Goal: Share content: Share content

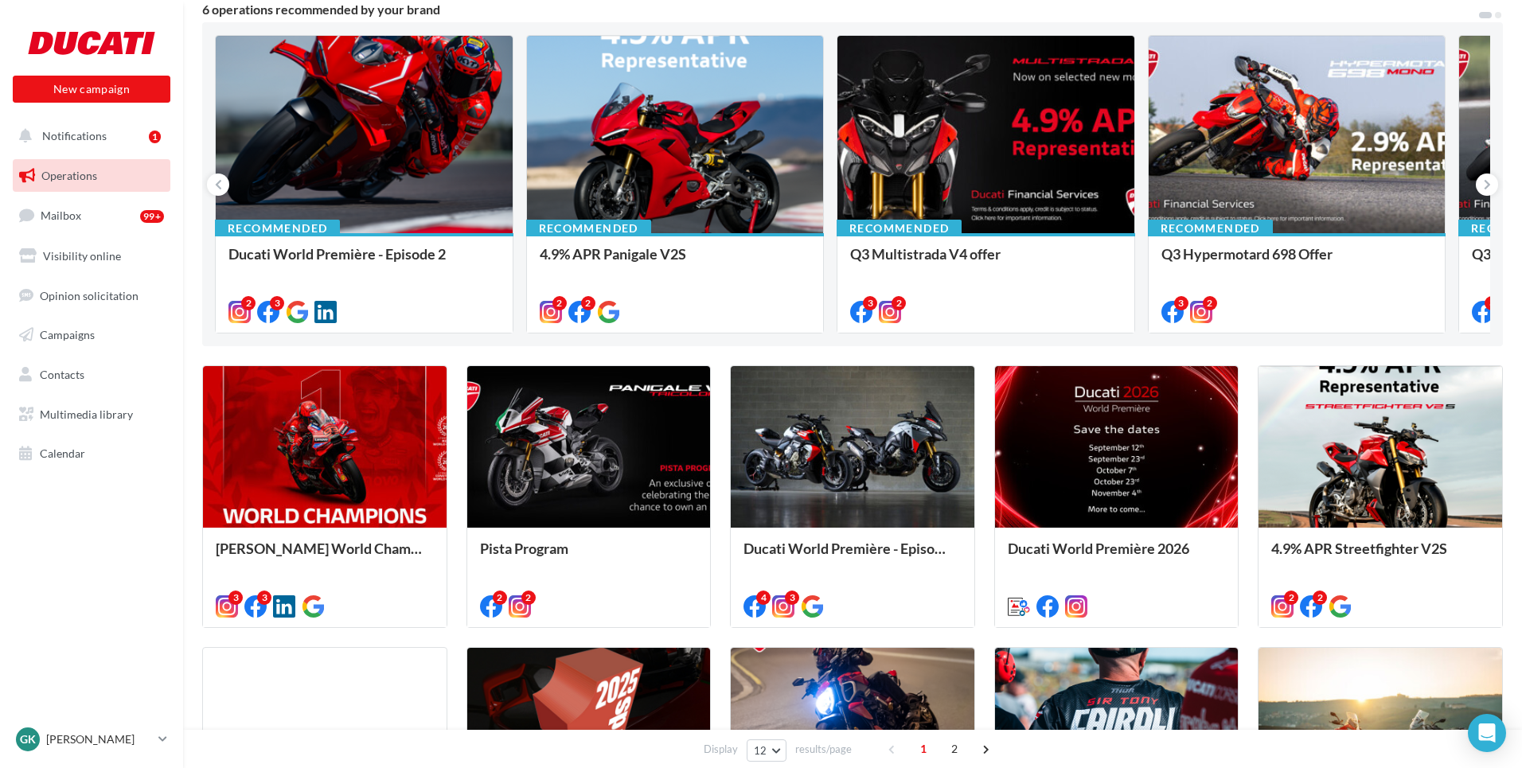
scroll to position [150, 0]
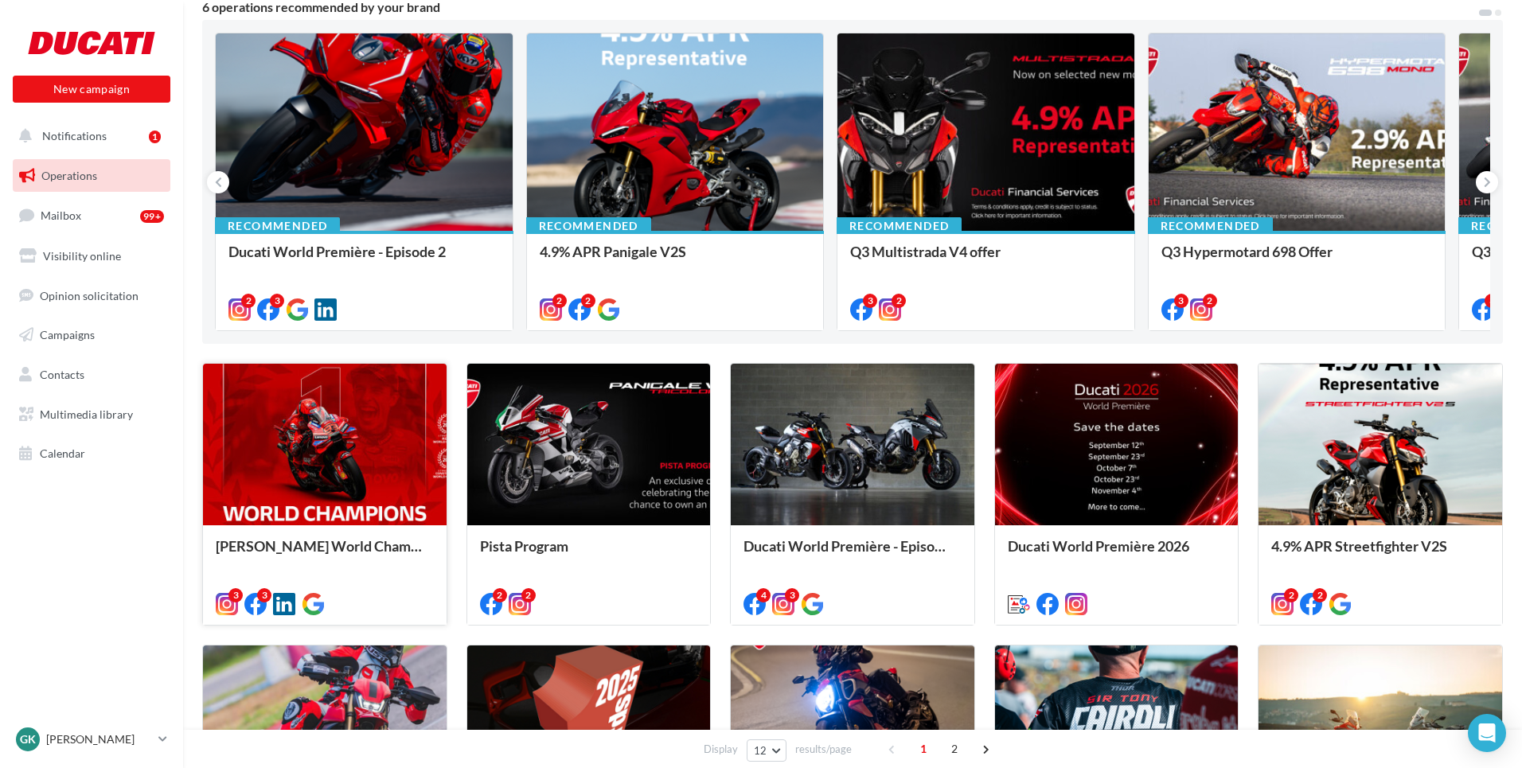
click at [355, 490] on div at bounding box center [325, 445] width 244 height 163
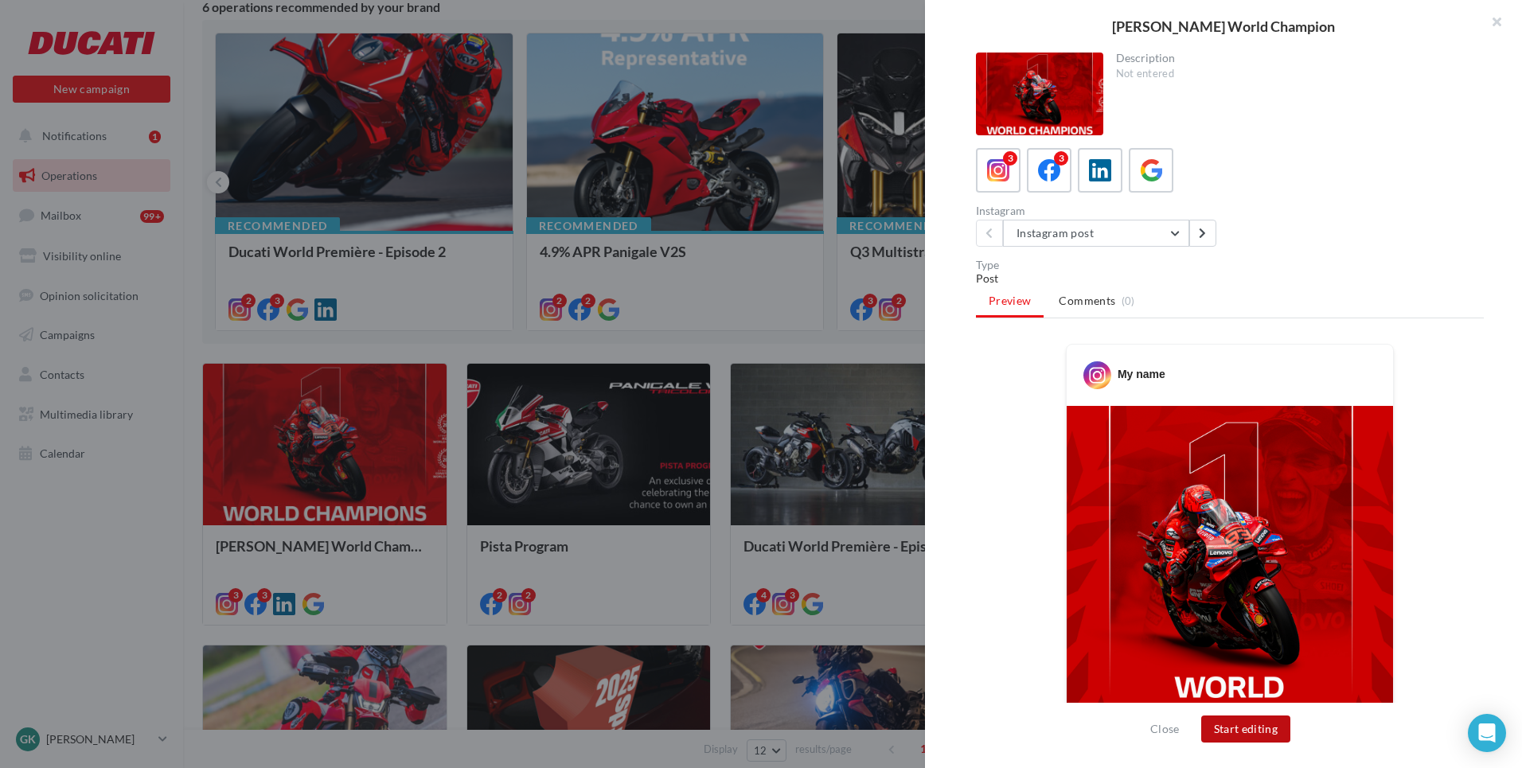
click at [1241, 732] on button "Start editing" at bounding box center [1246, 729] width 90 height 27
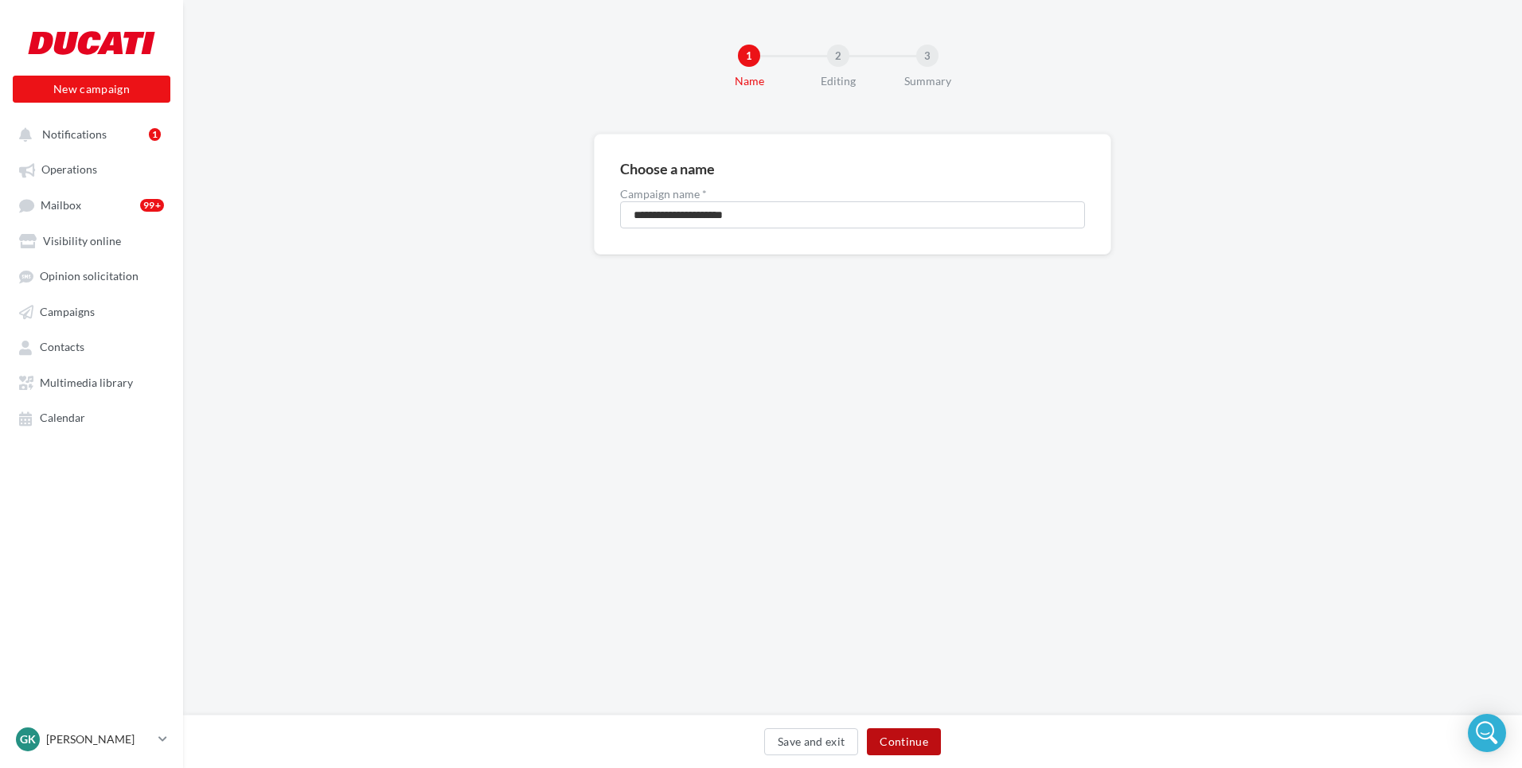
click at [905, 740] on button "Continue" at bounding box center [904, 741] width 74 height 27
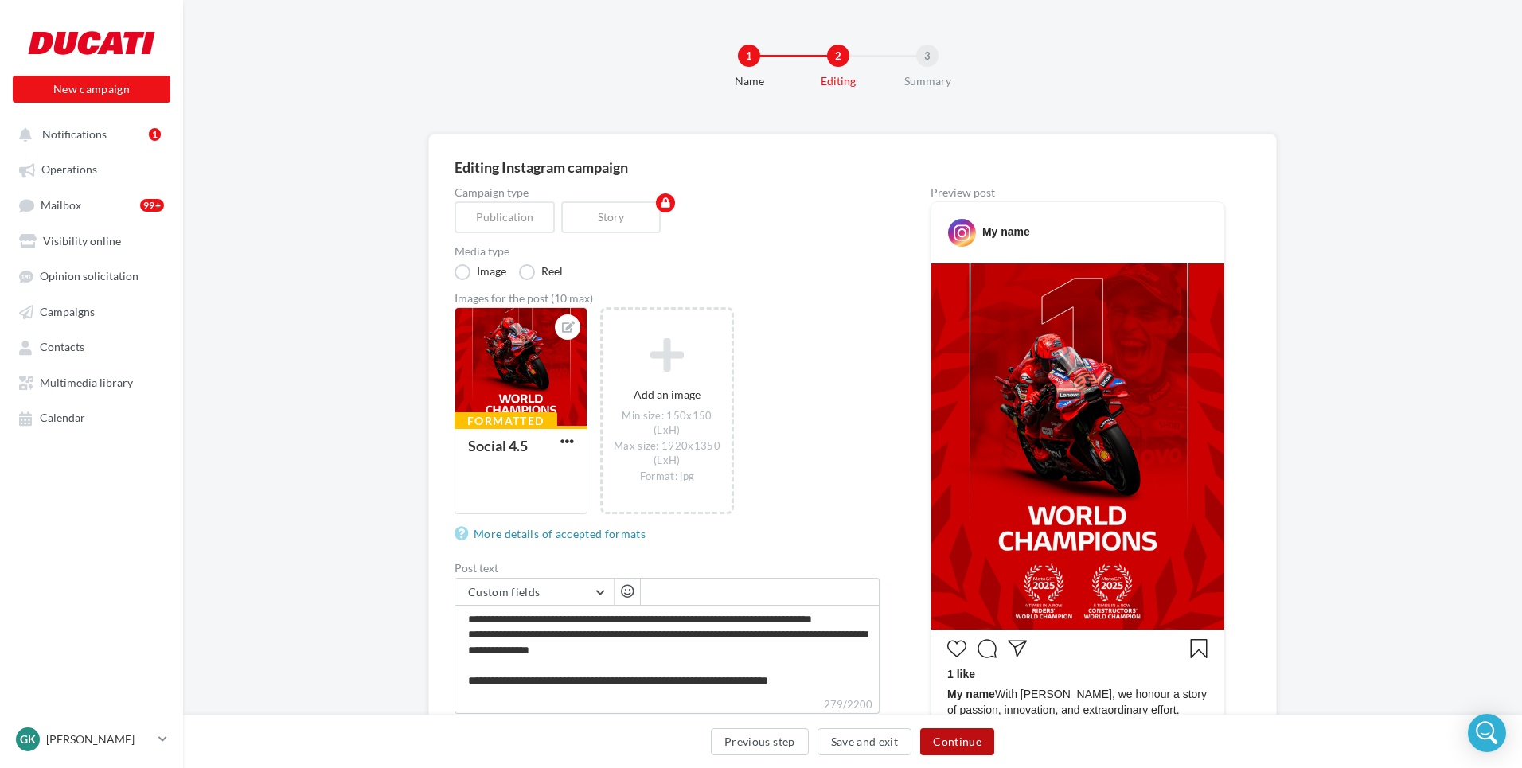
click at [956, 742] on button "Continue" at bounding box center [957, 741] width 74 height 27
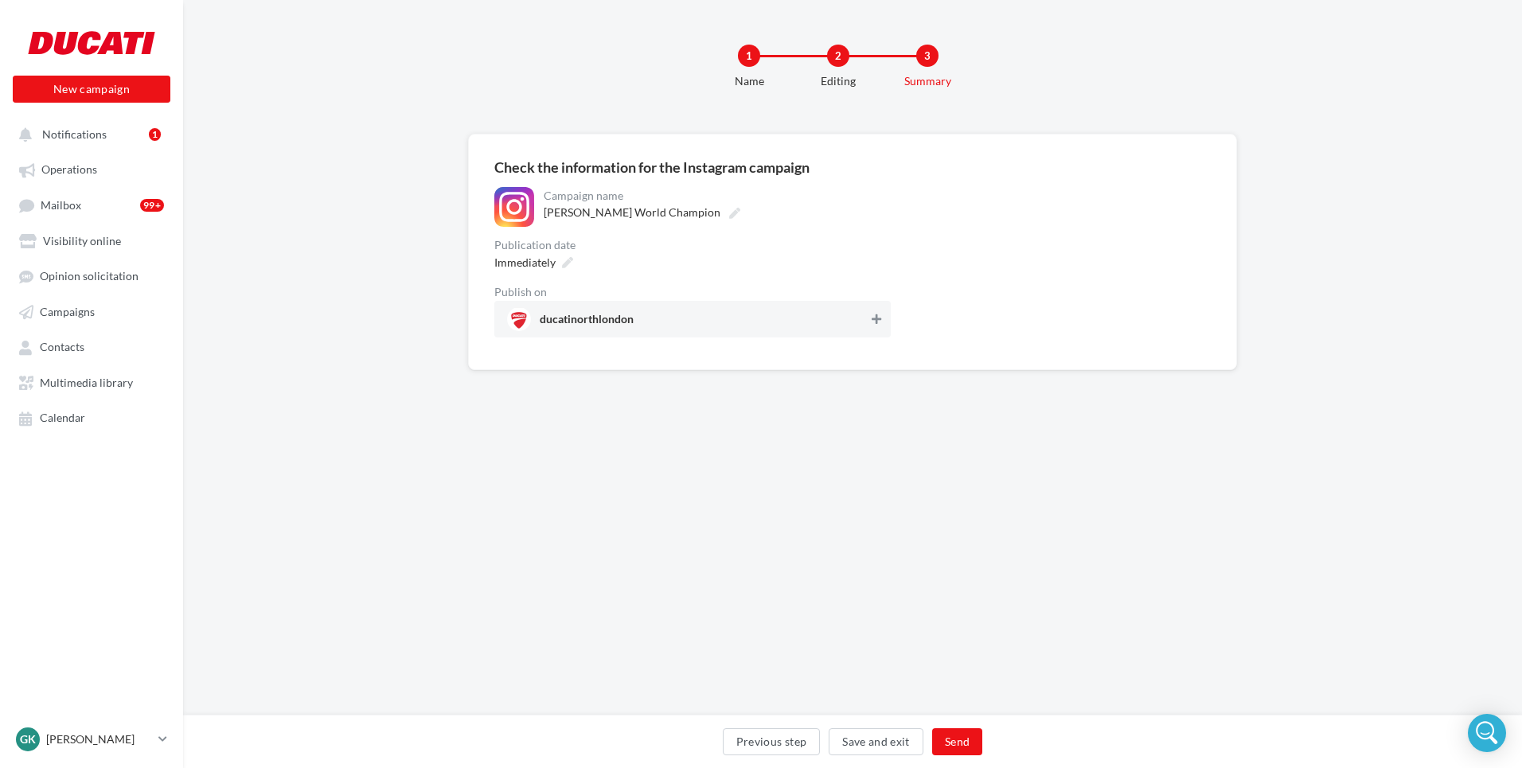
click at [873, 313] on button at bounding box center [877, 319] width 16 height 19
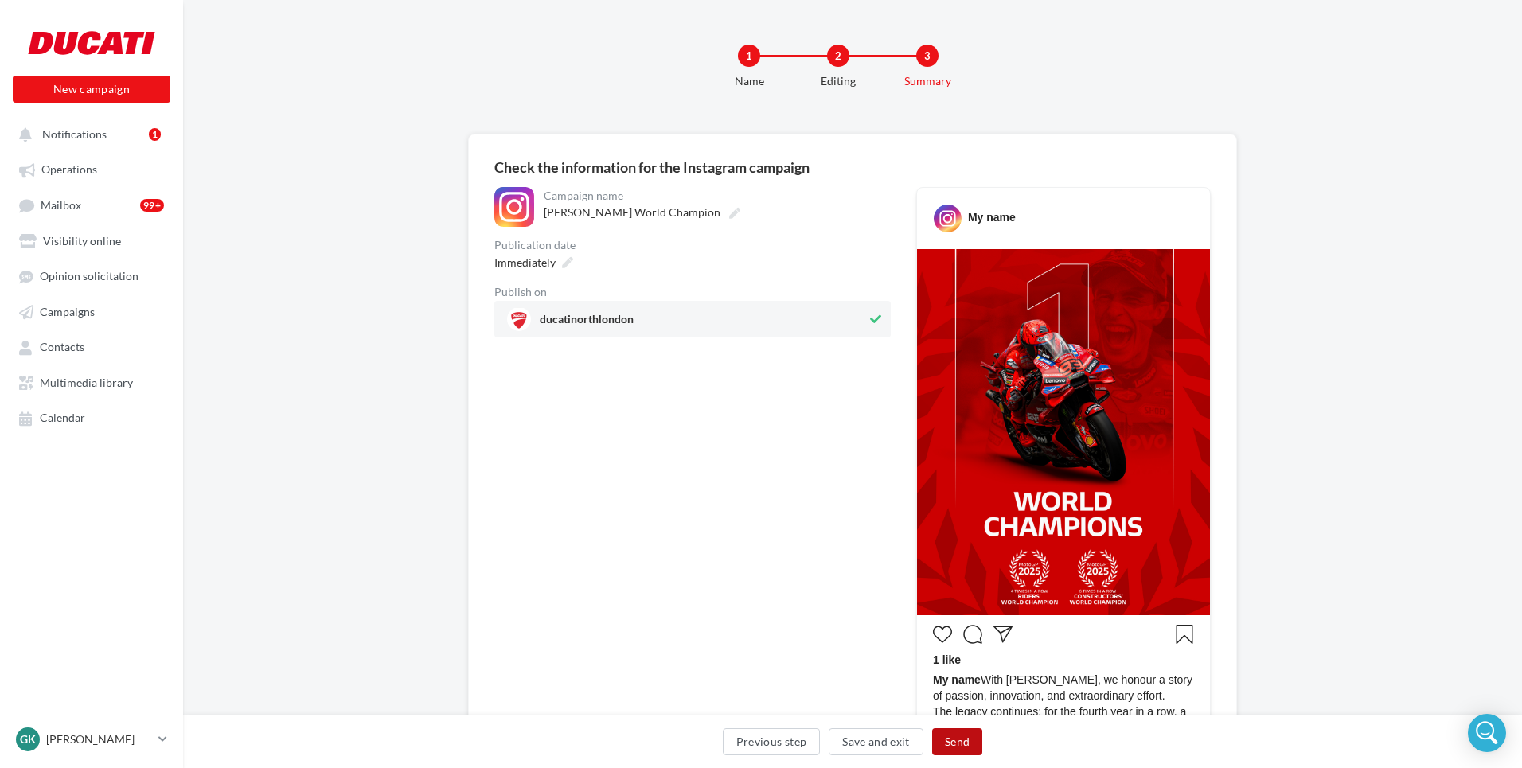
click at [951, 743] on button "Send" at bounding box center [957, 741] width 50 height 27
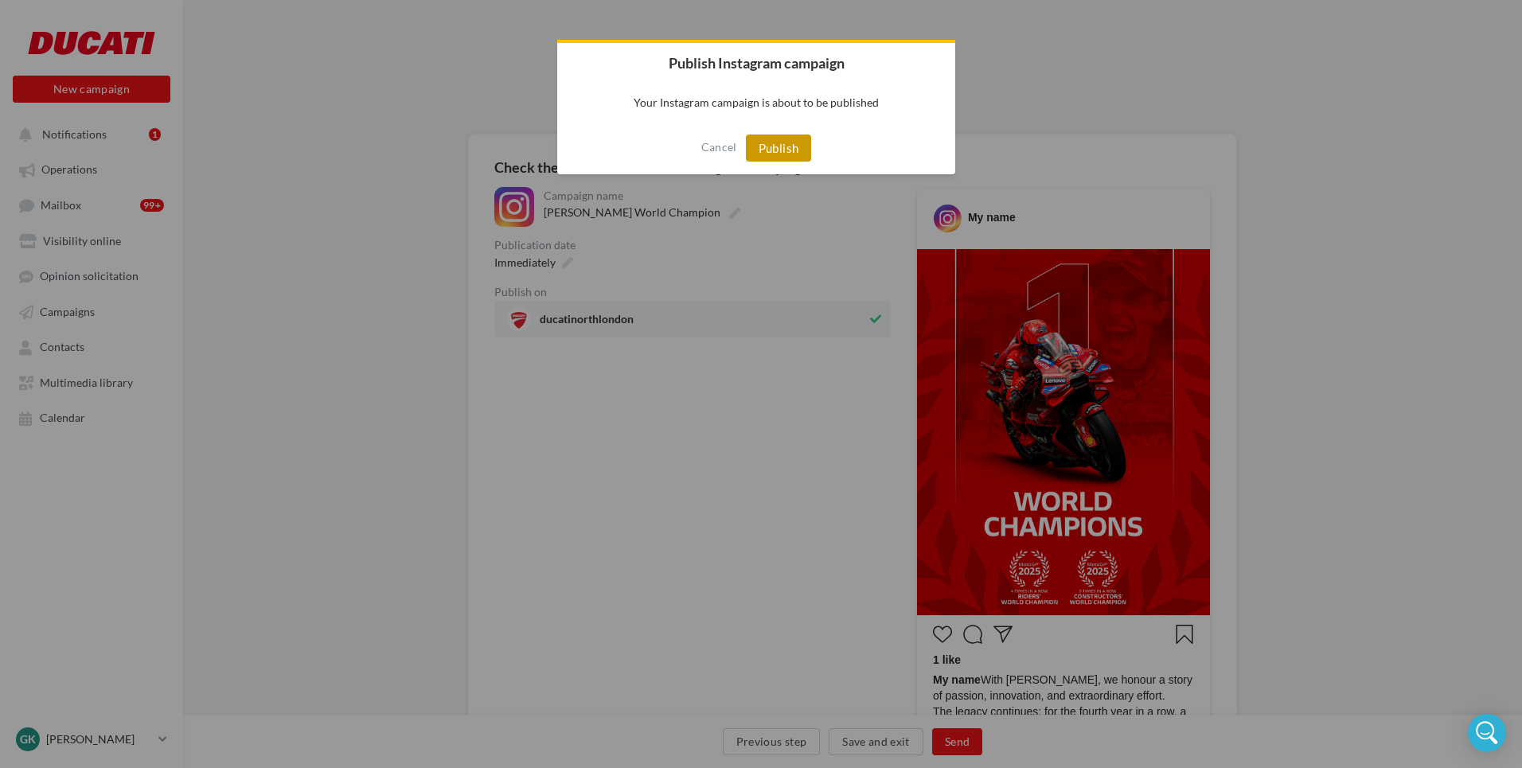
click at [804, 139] on button "Publish" at bounding box center [779, 148] width 66 height 27
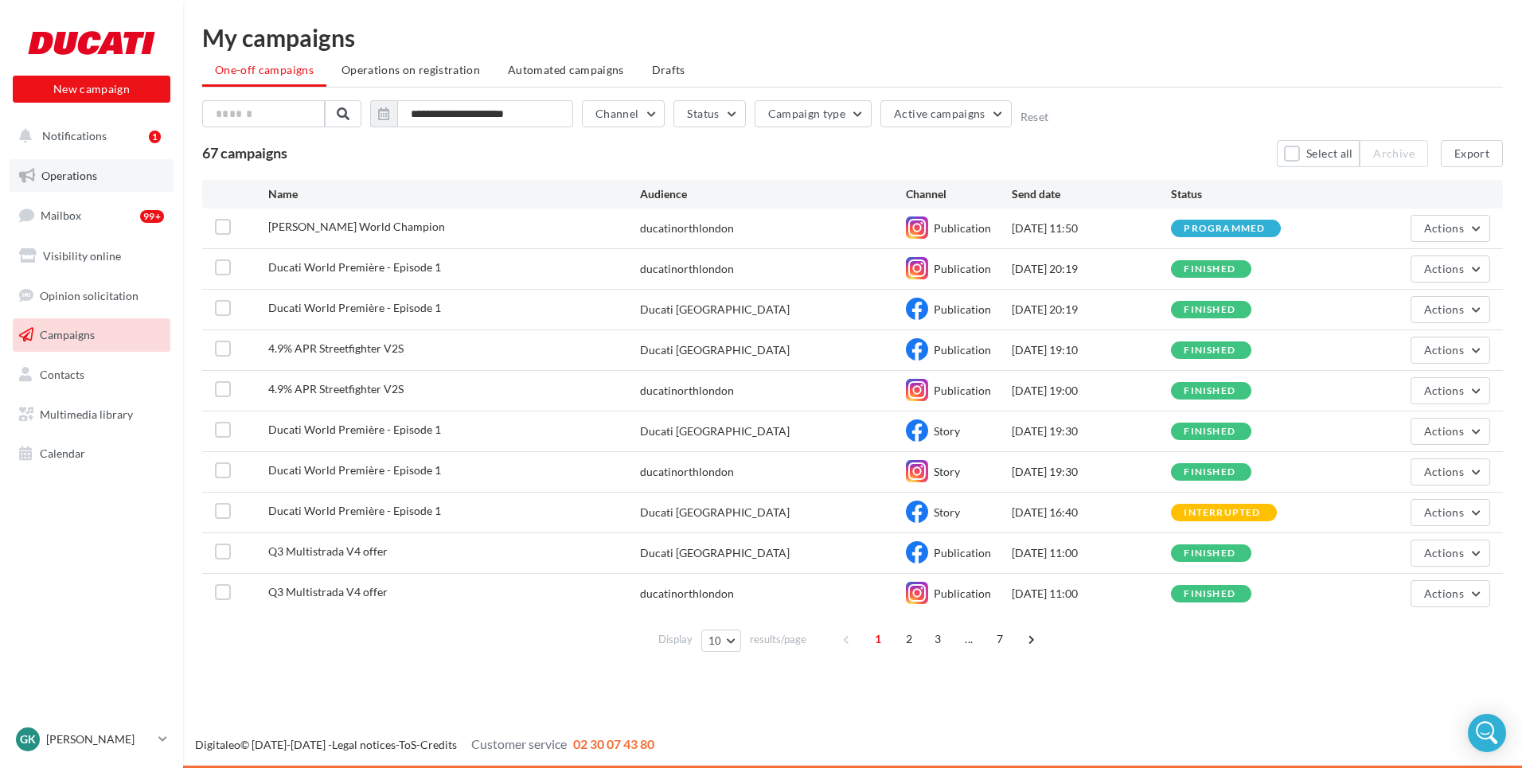
click at [88, 188] on link "Operations" at bounding box center [92, 175] width 164 height 33
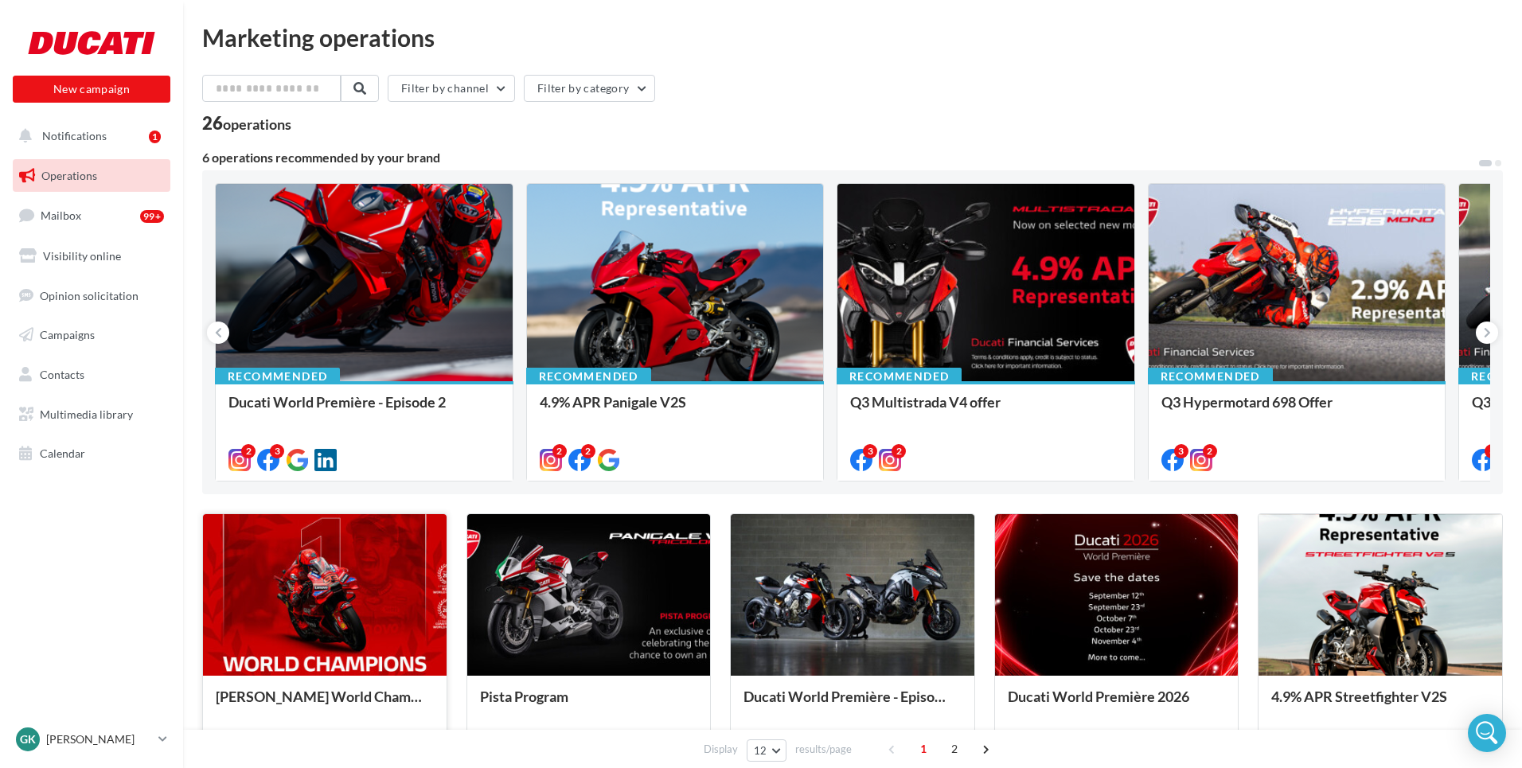
click at [306, 535] on div at bounding box center [325, 595] width 244 height 163
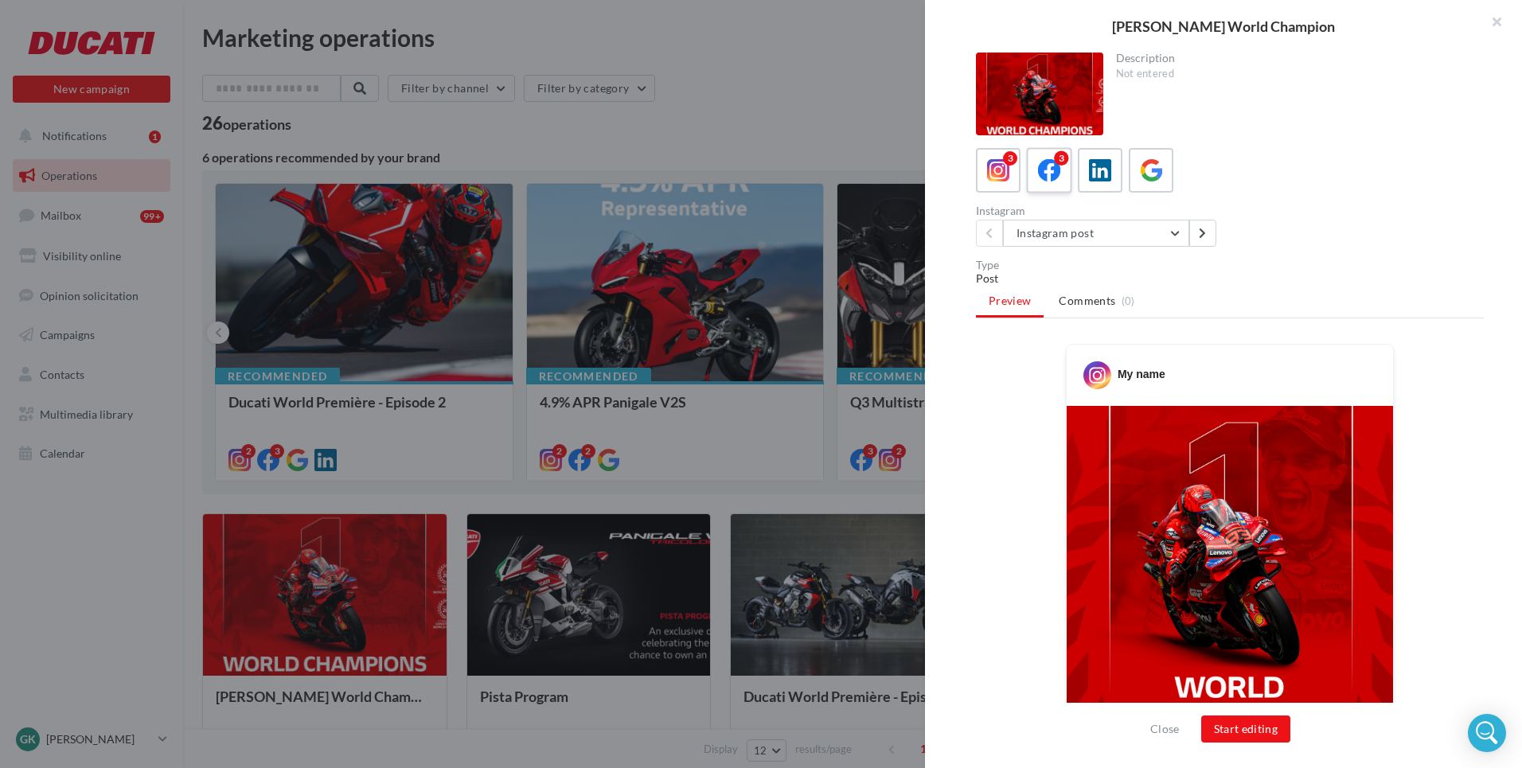
click at [1049, 186] on label "3" at bounding box center [1048, 169] width 45 height 45
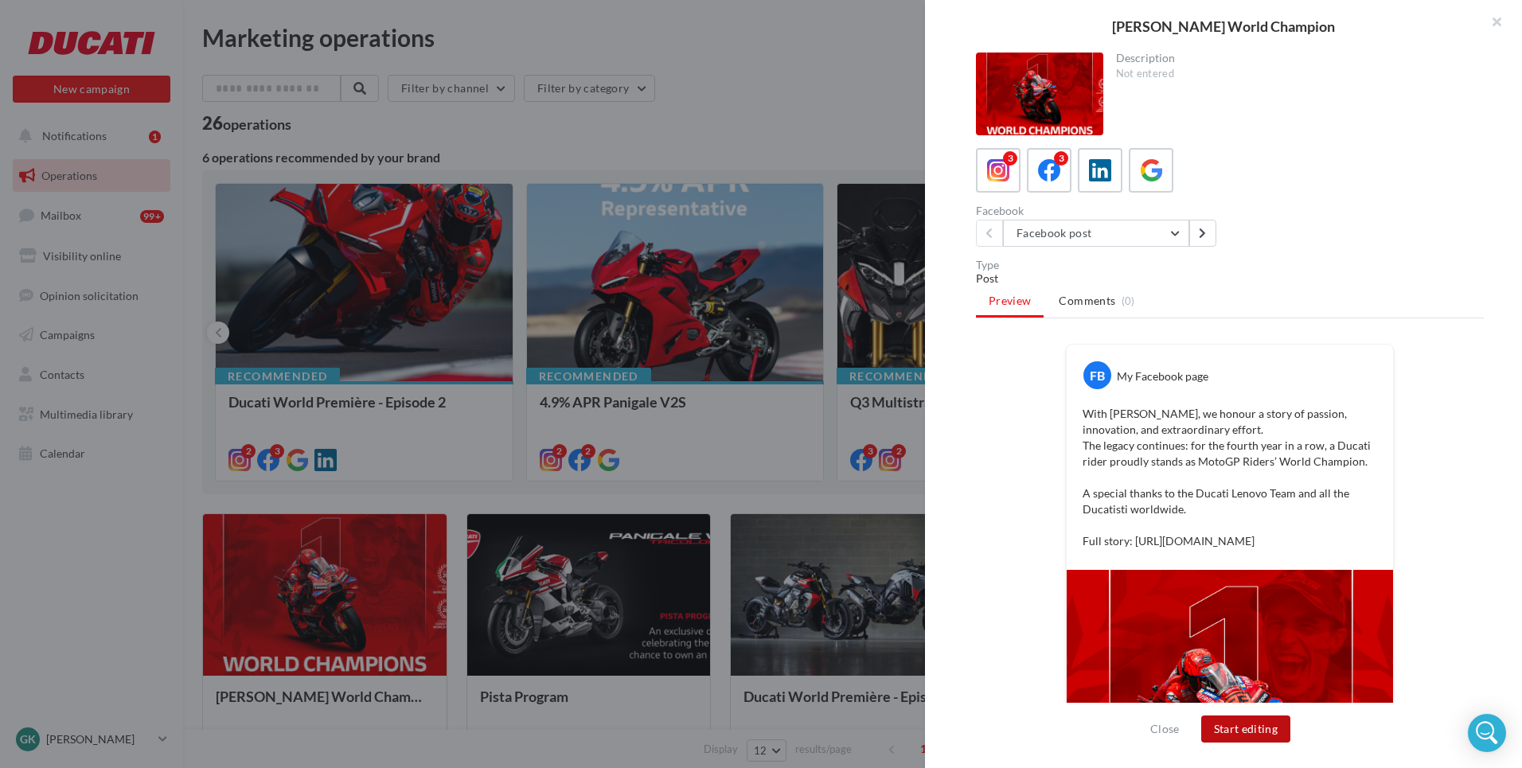
click at [1250, 726] on button "Start editing" at bounding box center [1246, 729] width 90 height 27
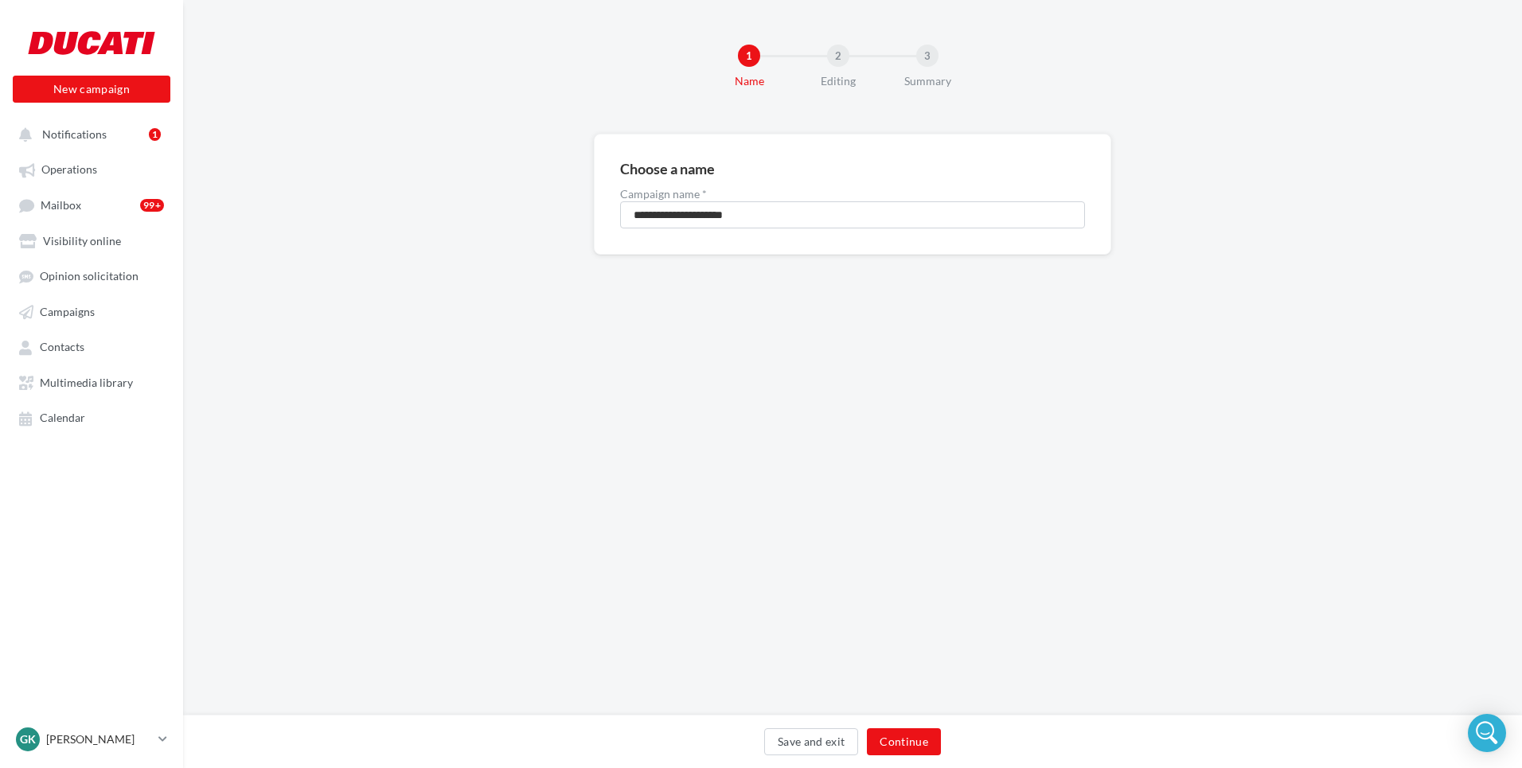
click at [884, 756] on div "Save and exit Continue" at bounding box center [853, 744] width 1314 height 33
click at [869, 734] on button "Continue" at bounding box center [904, 741] width 74 height 27
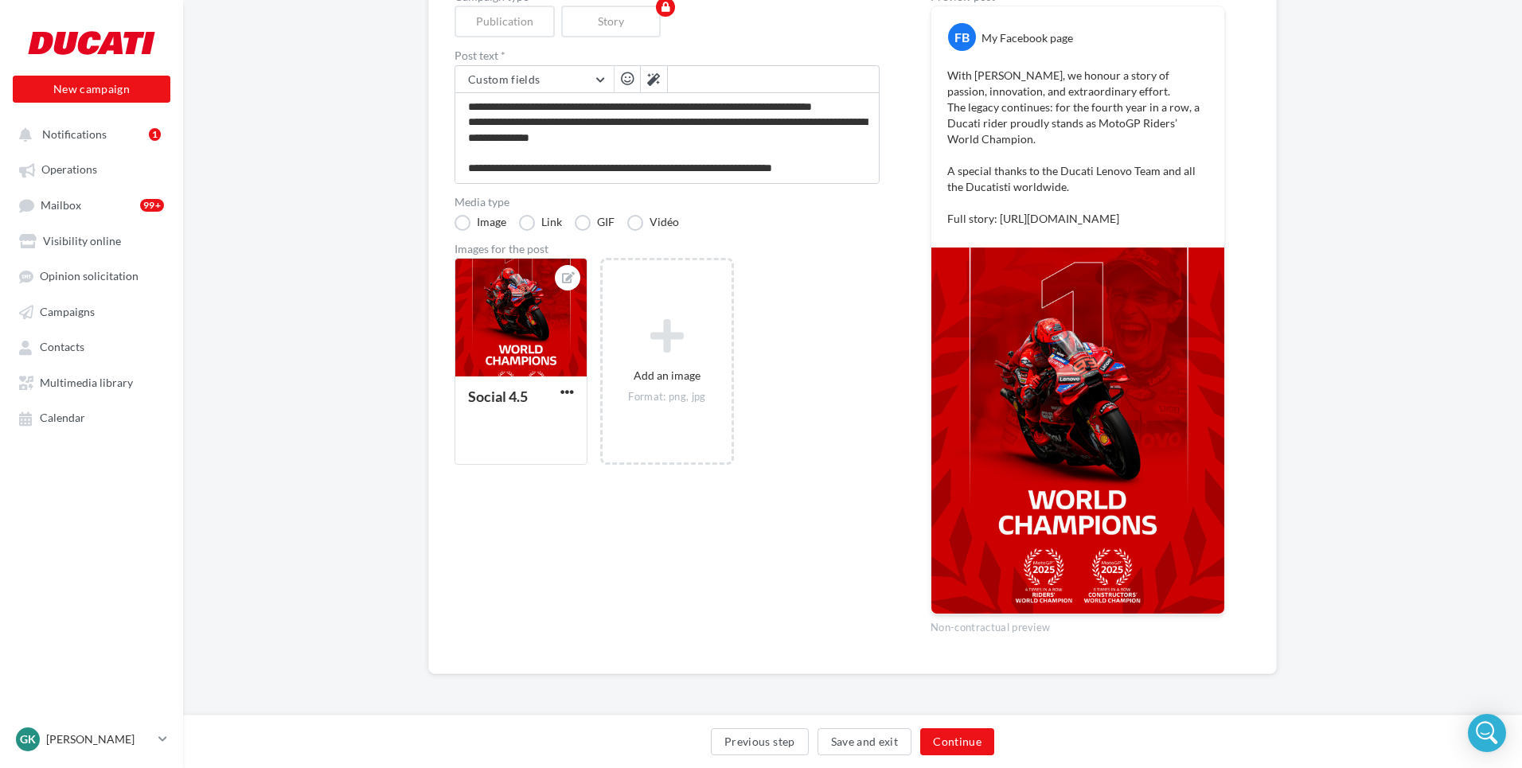
scroll to position [228, 0]
click at [946, 743] on button "Continue" at bounding box center [957, 741] width 74 height 27
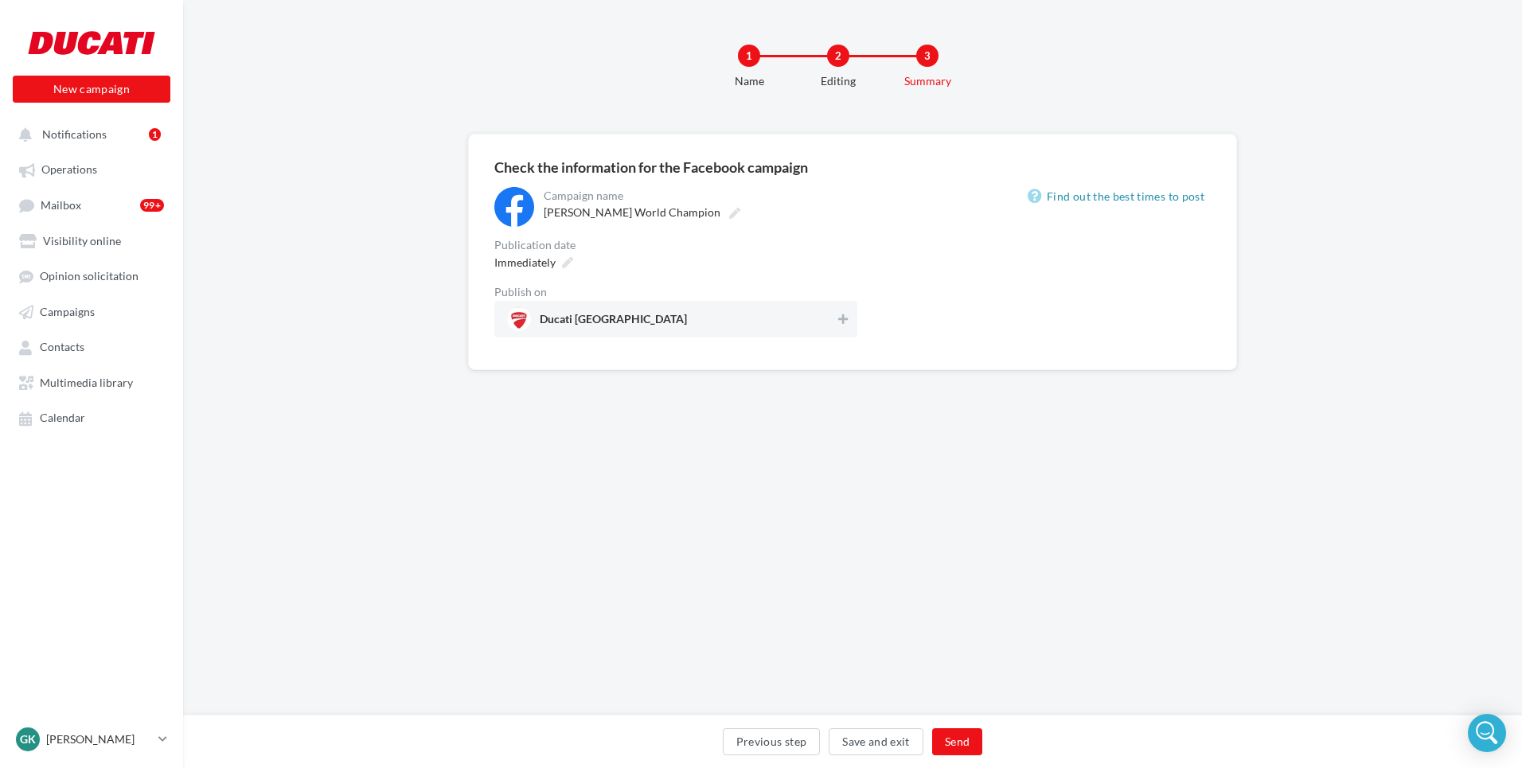
click at [802, 326] on span "Ducati [GEOGRAPHIC_DATA]" at bounding box center [671, 319] width 328 height 24
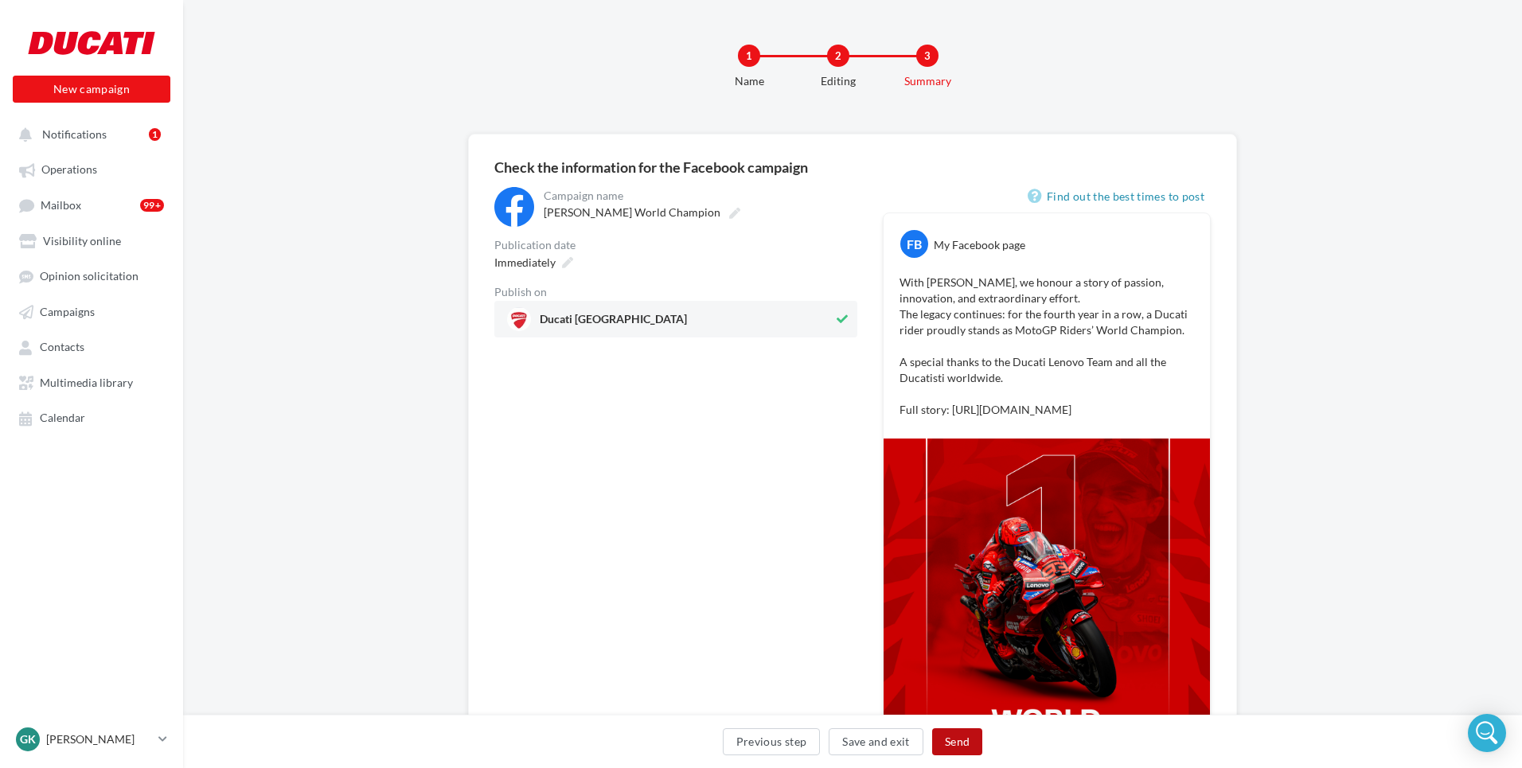
click at [958, 741] on button "Send" at bounding box center [957, 741] width 50 height 27
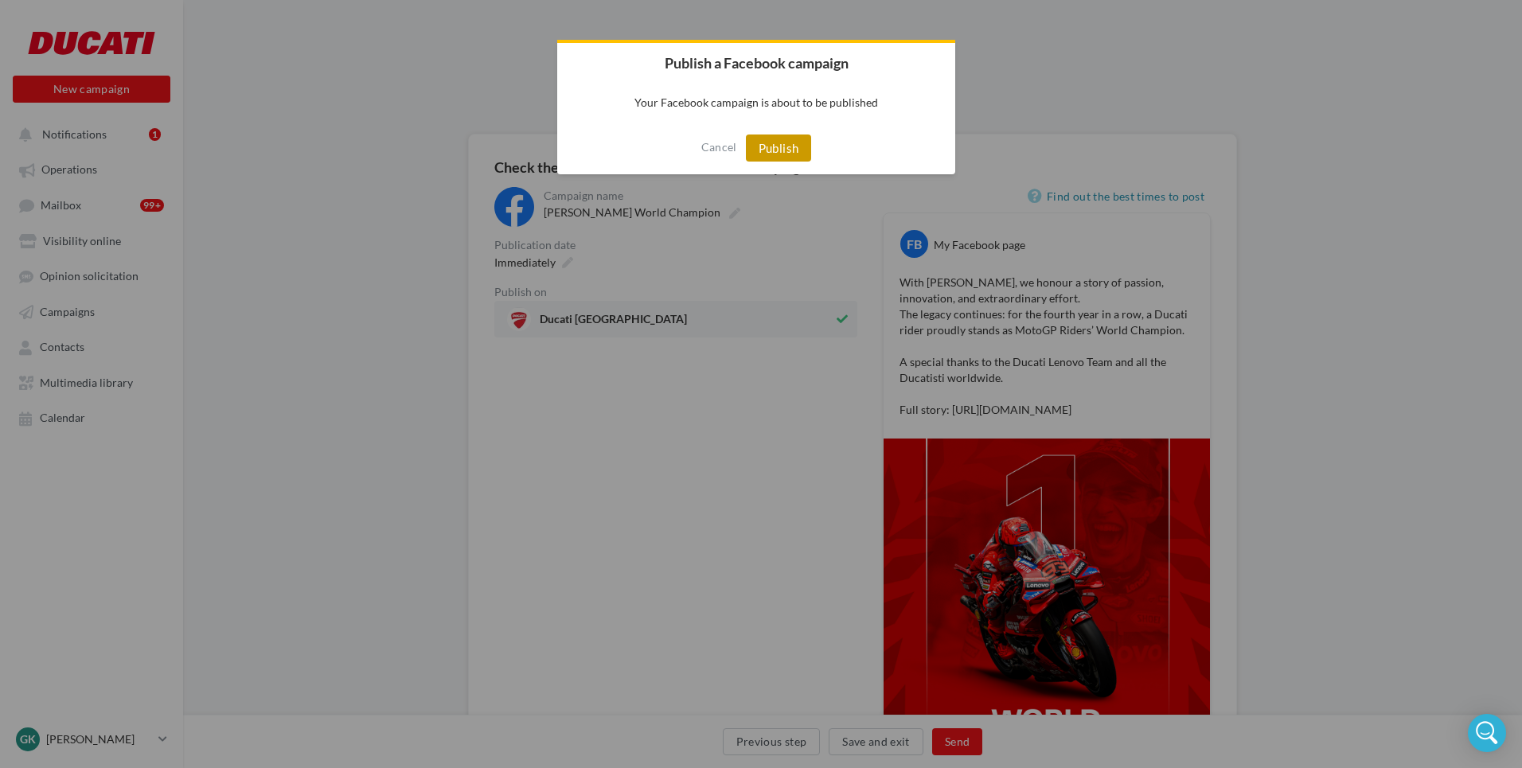
click at [796, 147] on button "Publish" at bounding box center [779, 148] width 66 height 27
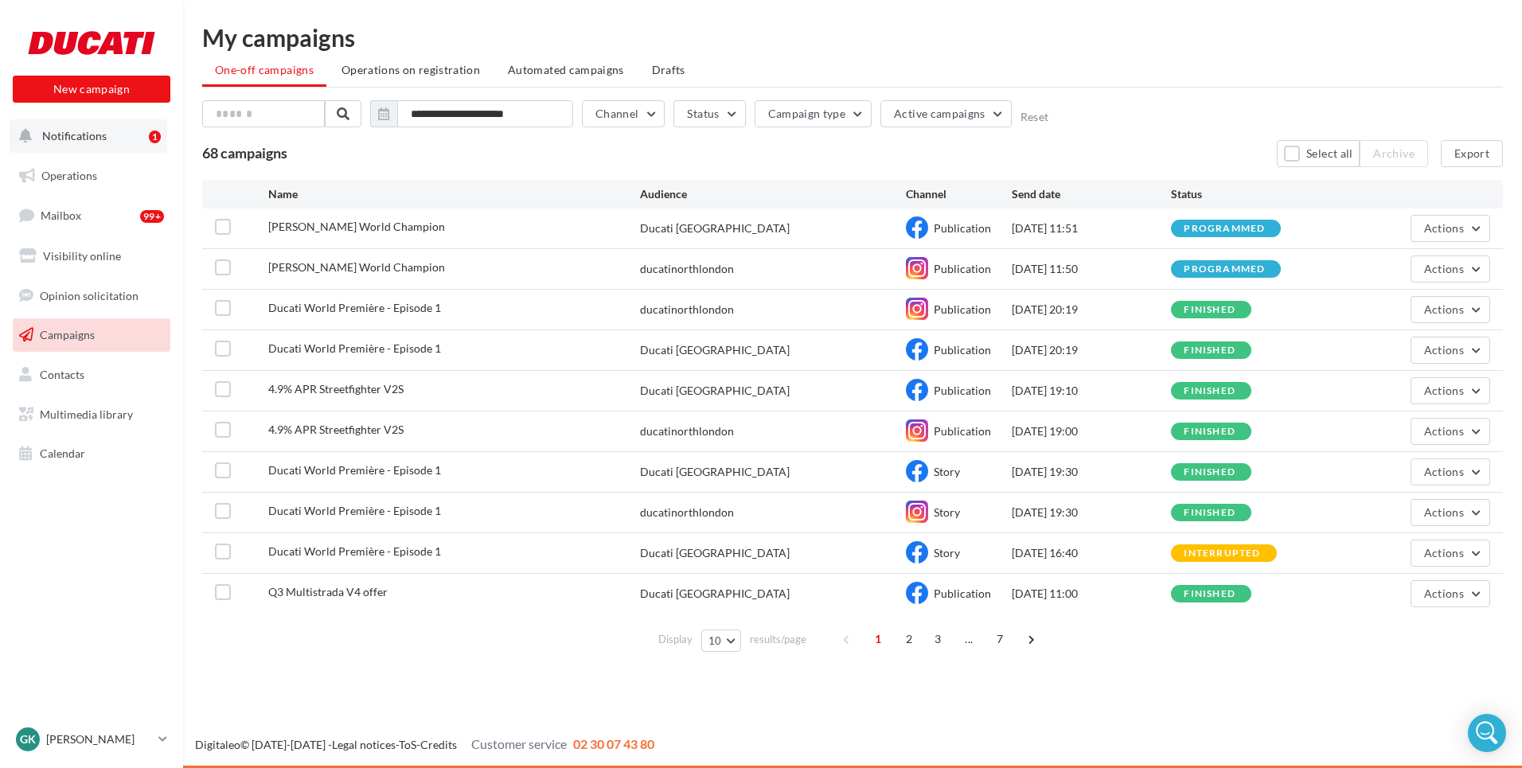
click at [111, 142] on button "Notifications 1" at bounding box center [89, 135] width 158 height 33
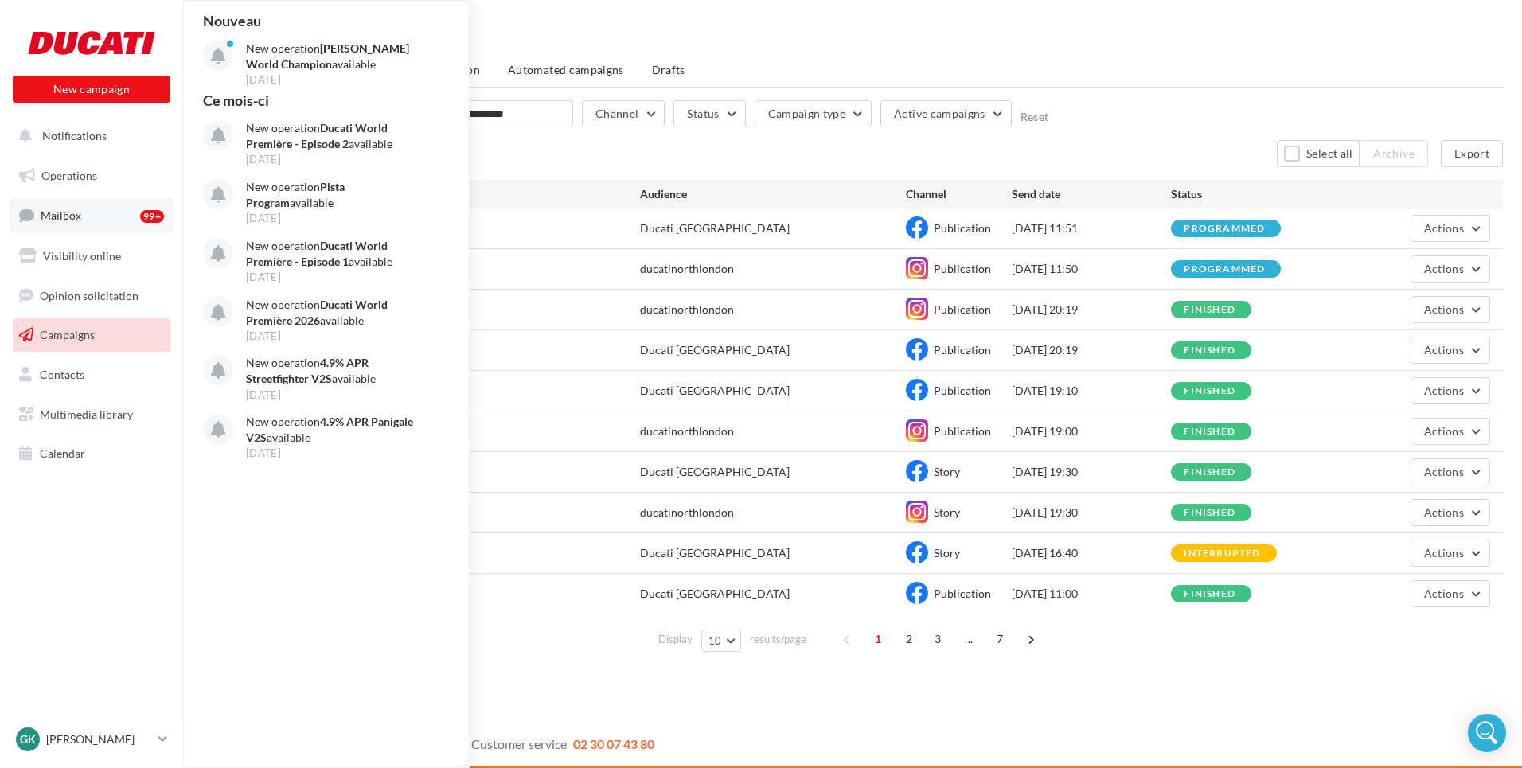
click at [85, 218] on link "Mailbox 99+" at bounding box center [92, 215] width 164 height 34
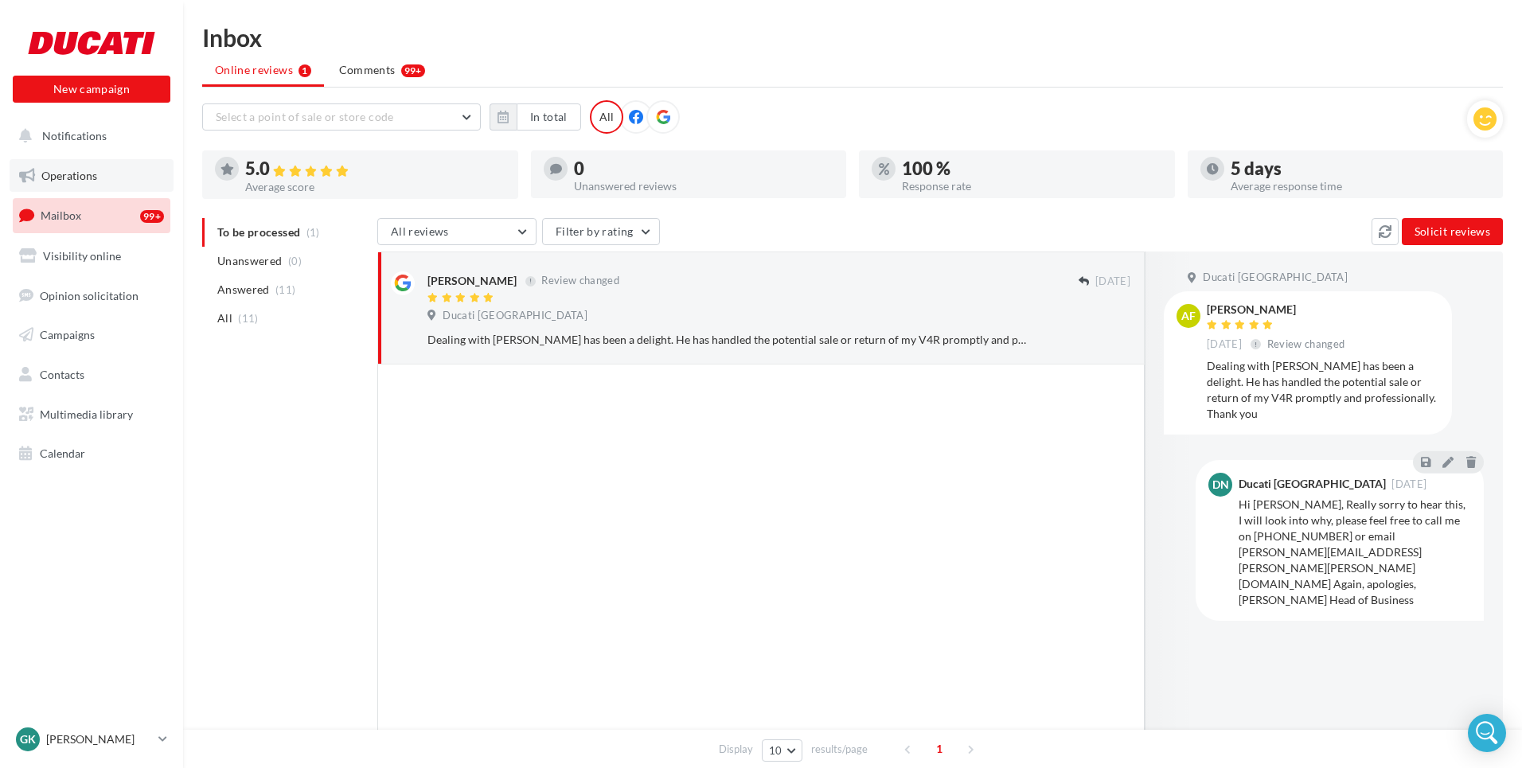
click at [86, 175] on span "Operations" at bounding box center [69, 176] width 56 height 14
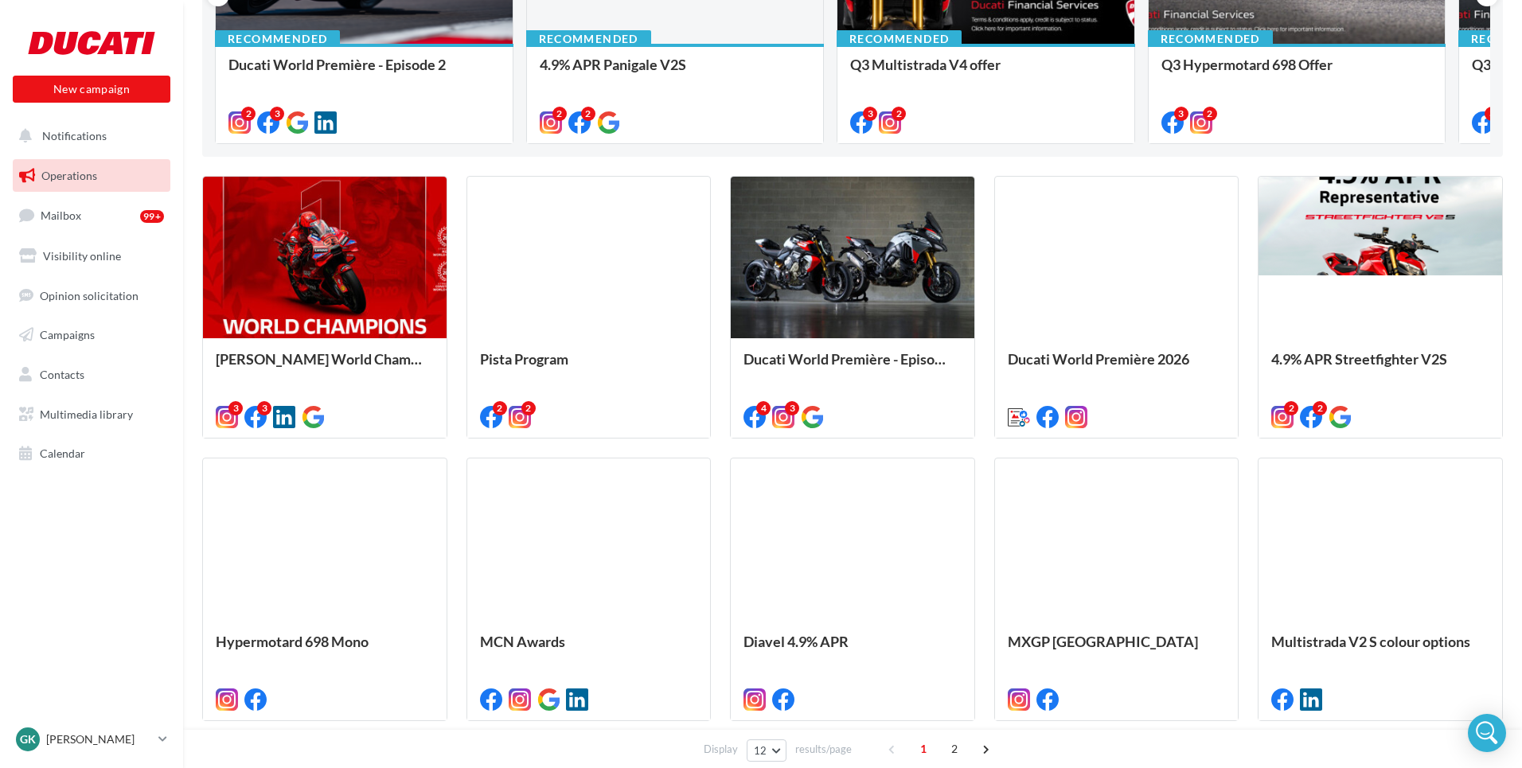
scroll to position [339, 0]
